Goal: Transaction & Acquisition: Purchase product/service

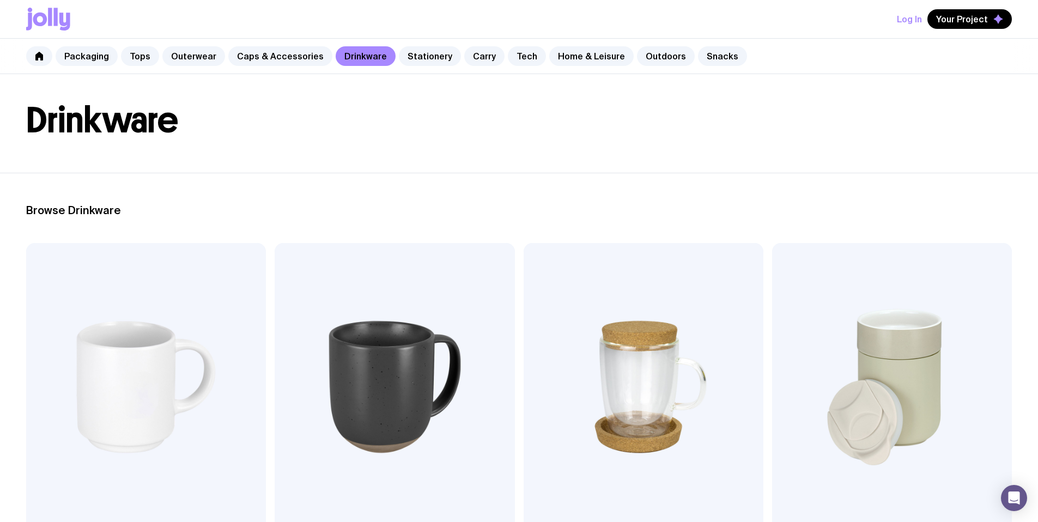
scroll to position [44, 0]
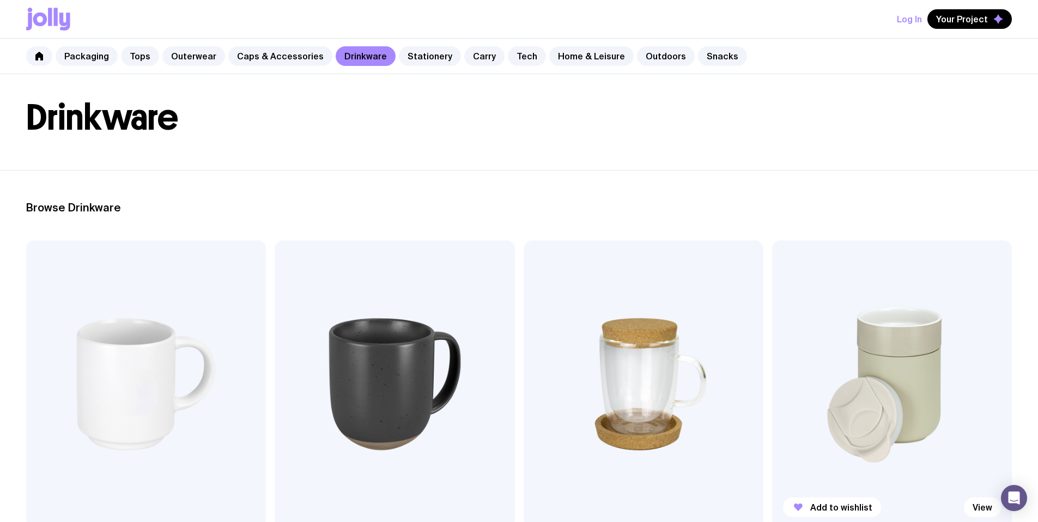
click at [772, 319] on img at bounding box center [892, 384] width 240 height 288
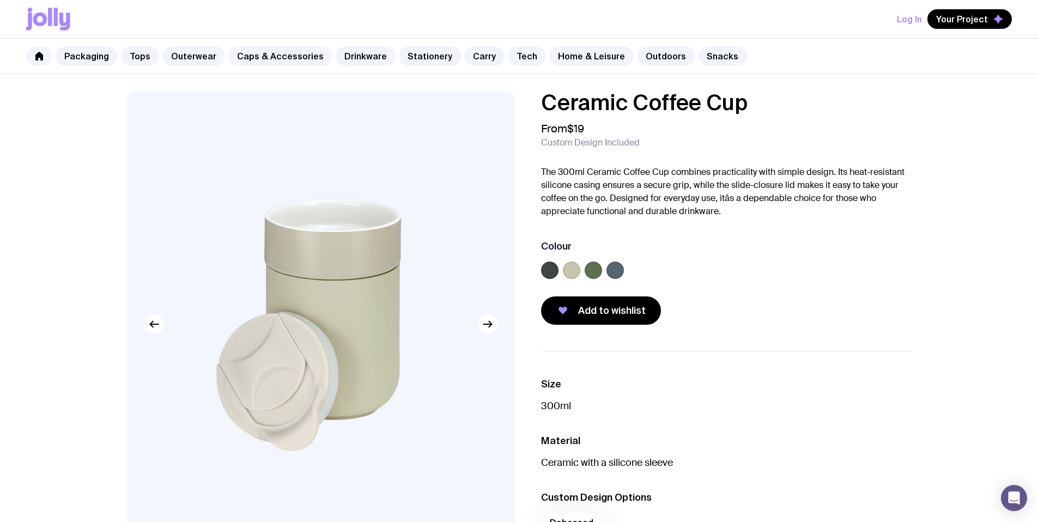
click at [297, 255] on img at bounding box center [321, 324] width 388 height 465
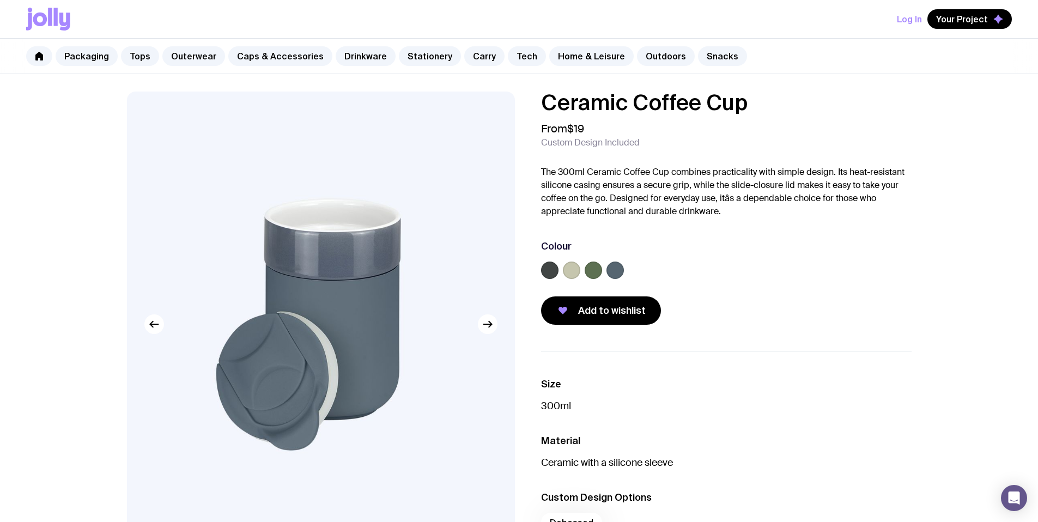
click at [322, 265] on img at bounding box center [321, 324] width 388 height 465
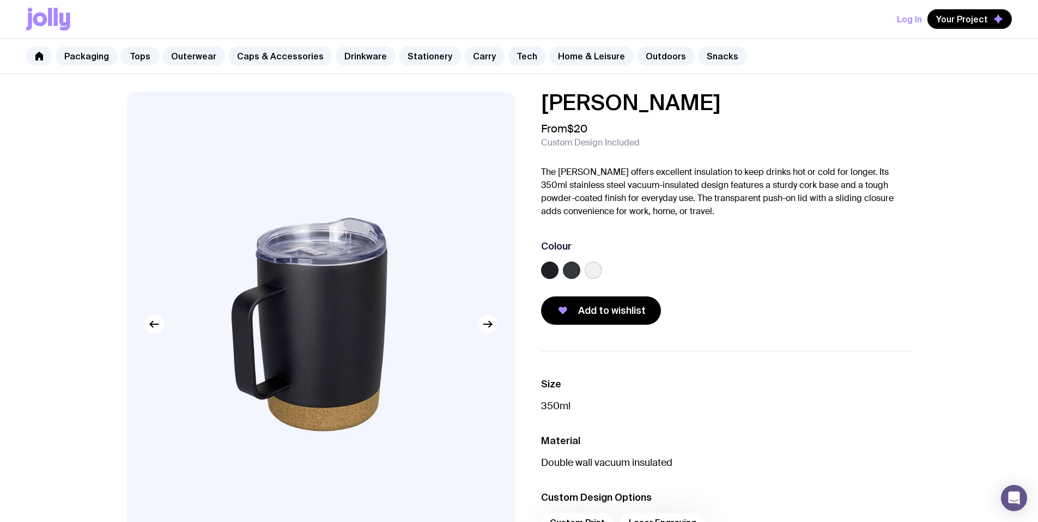
click at [486, 320] on icon "button" at bounding box center [487, 324] width 13 height 13
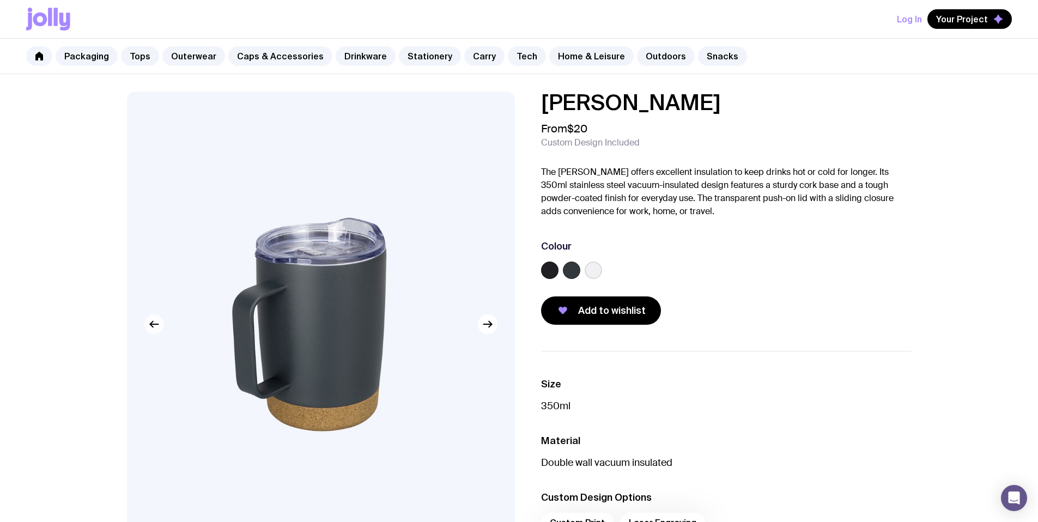
click at [148, 325] on icon "button" at bounding box center [154, 324] width 13 height 13
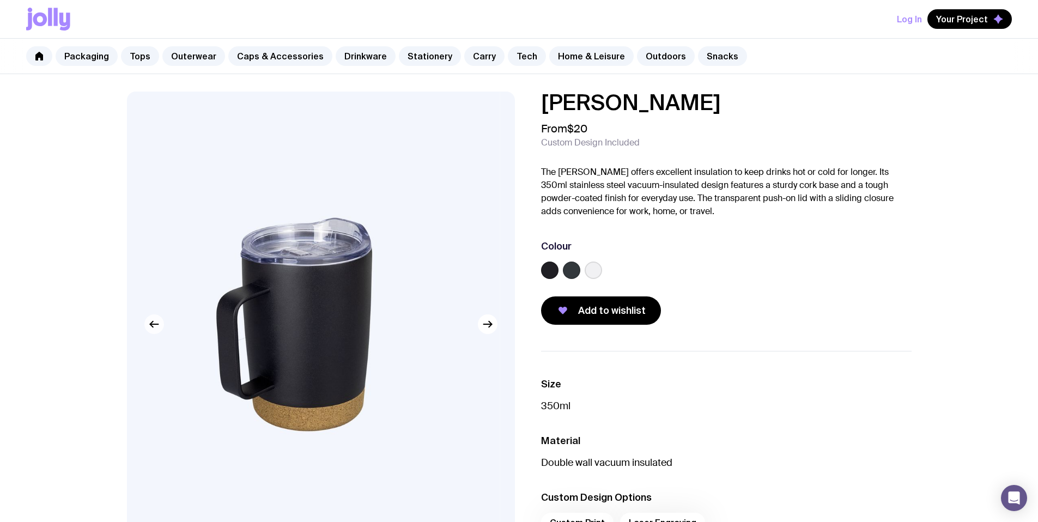
click at [148, 325] on icon "button" at bounding box center [154, 324] width 13 height 13
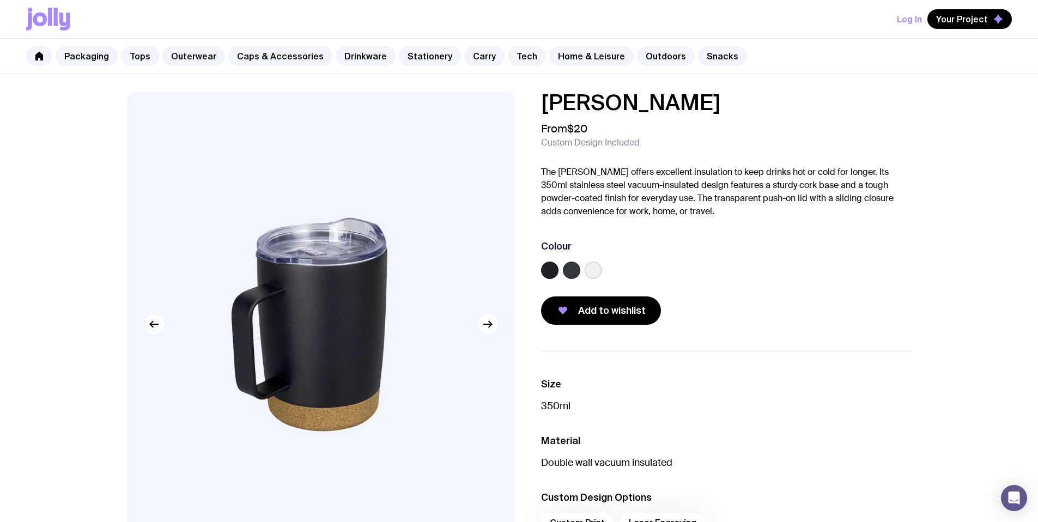
click at [148, 325] on icon "button" at bounding box center [154, 324] width 13 height 13
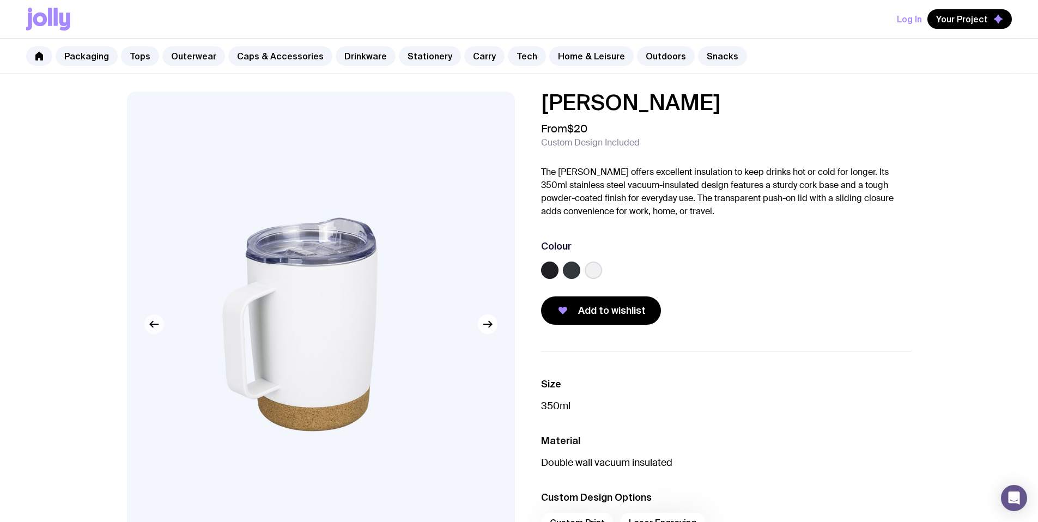
click at [148, 325] on icon "button" at bounding box center [154, 324] width 13 height 13
